Goal: Task Accomplishment & Management: Manage account settings

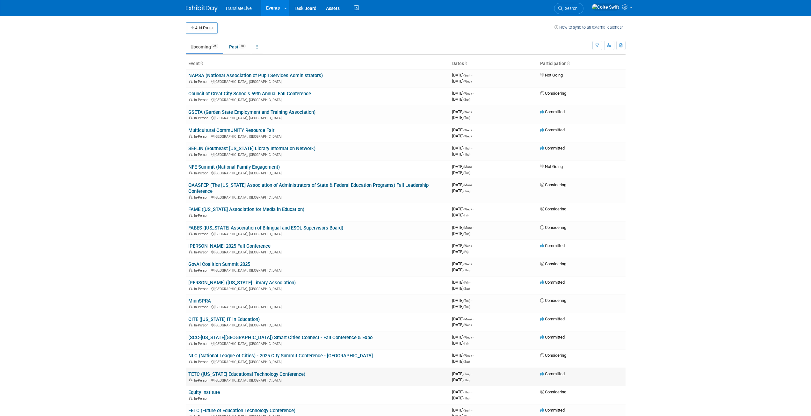
click at [238, 371] on link "TETC ([US_STATE] Educational Technology Conference)" at bounding box center [246, 374] width 117 height 6
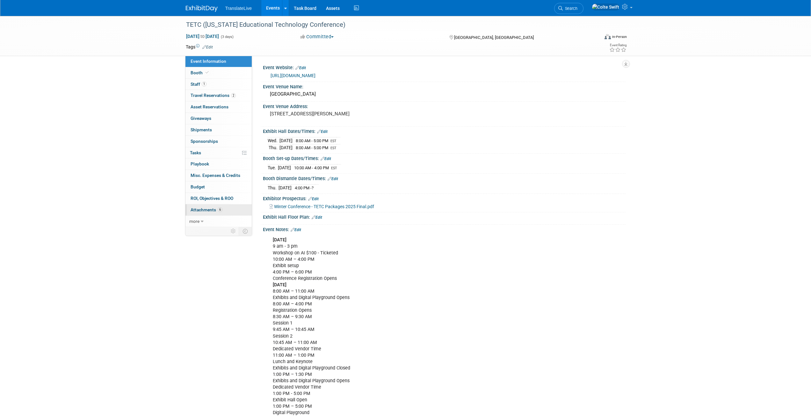
click at [218, 207] on span "6" at bounding box center [220, 209] width 5 height 5
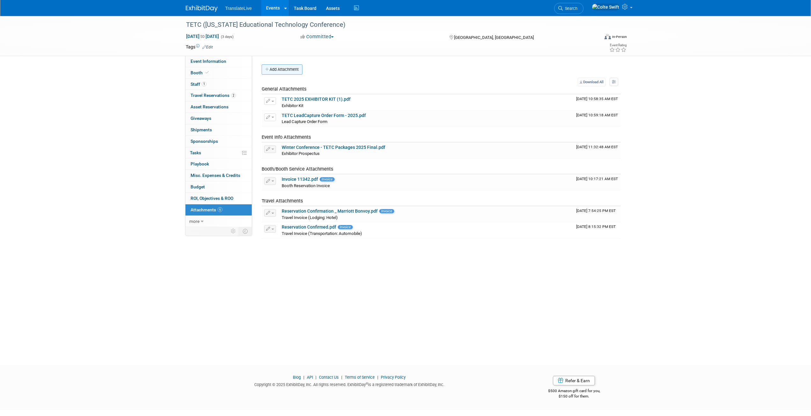
click at [288, 68] on button "Add Attachment" at bounding box center [282, 69] width 41 height 10
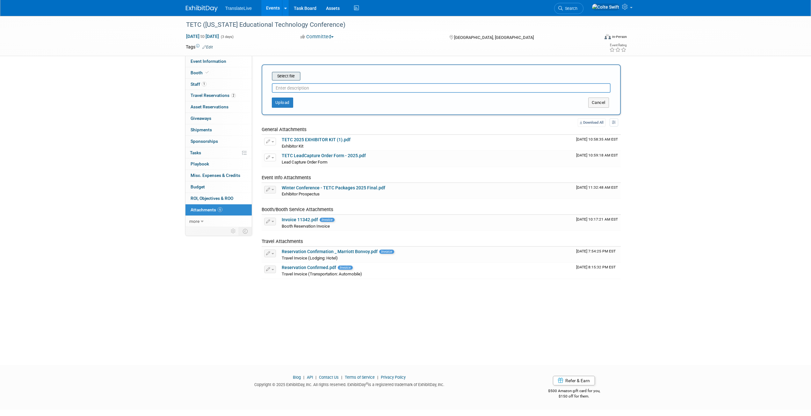
click at [293, 76] on input "file" at bounding box center [262, 76] width 76 height 8
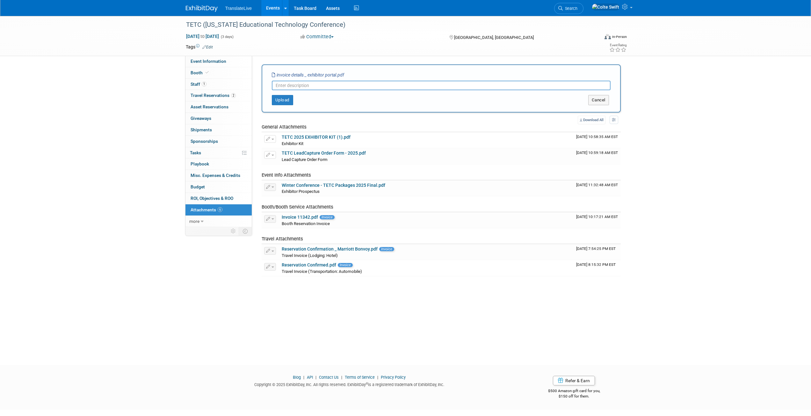
type input "D"
type input "Lead Capture Invoice"
click at [279, 104] on button "Upload" at bounding box center [282, 100] width 21 height 10
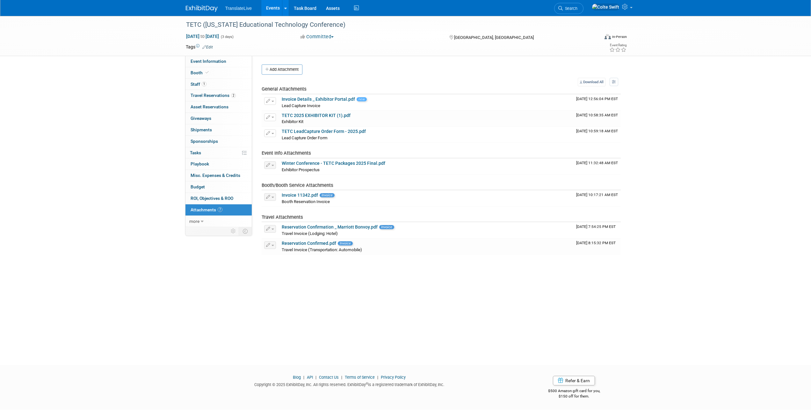
click at [701, 150] on div "TETC (Tennessee Educational Technology Conference) Dec 2, 2025 to Dec 4, 2025 (…" at bounding box center [405, 184] width 811 height 337
click at [220, 177] on span "Misc. Expenses & Credits 0" at bounding box center [216, 175] width 50 height 5
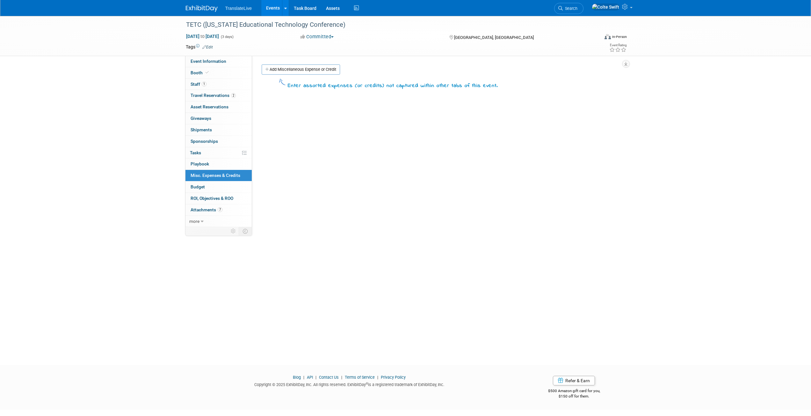
click at [459, 192] on div "Event Website: Edit https://teta.org/27030_4 Event Venue Name: Chattanooga Conv…" at bounding box center [438, 141] width 373 height 171
